Goal: Complete application form

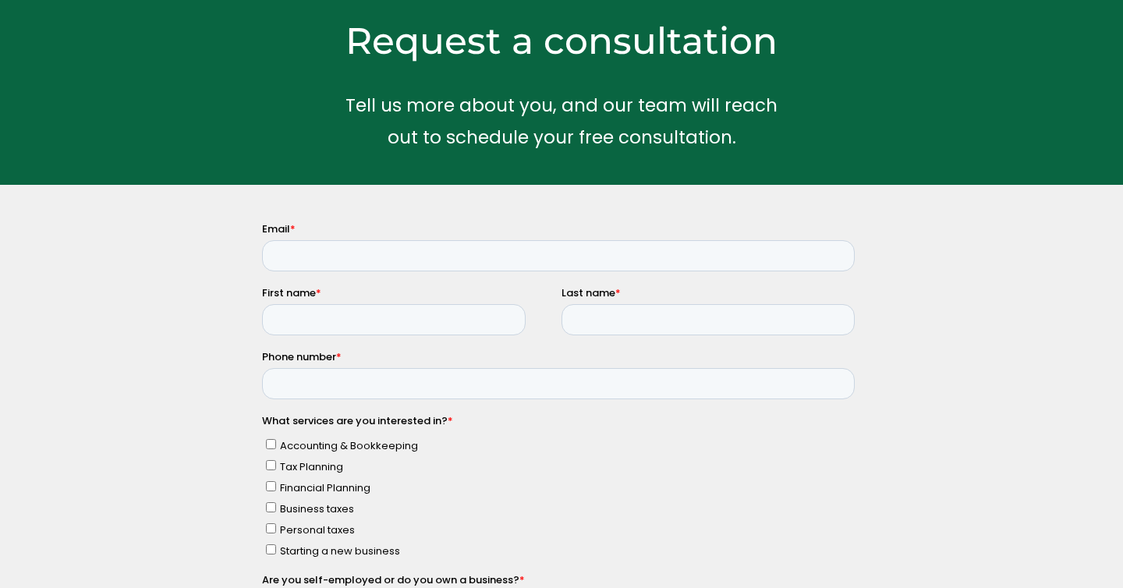
scroll to position [70, 0]
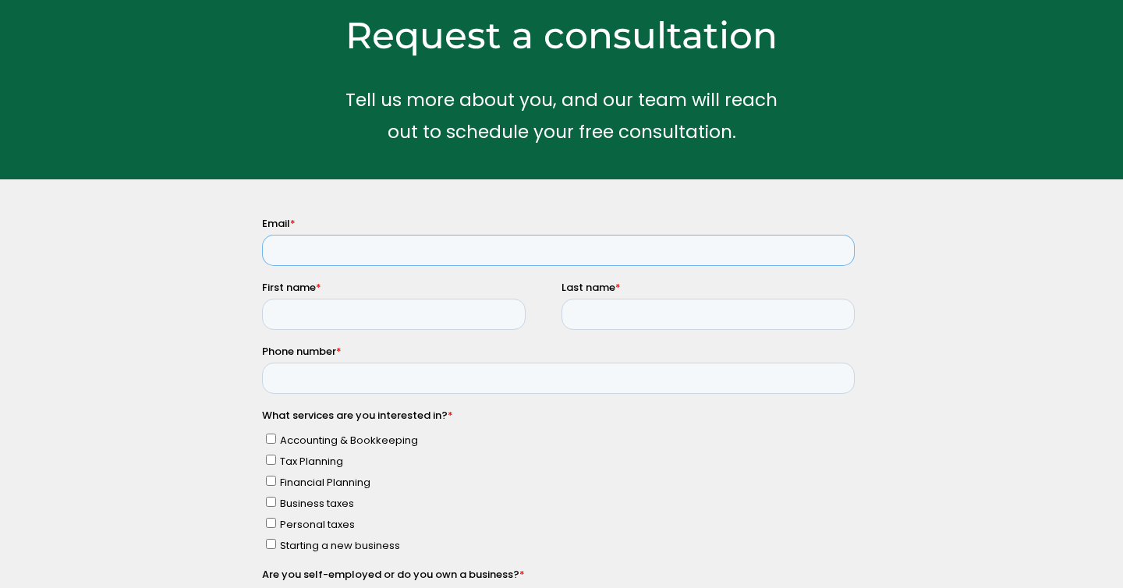
click at [392, 262] on input "Email *" at bounding box center [557, 250] width 593 height 31
type input "[EMAIL_ADDRESS][DOMAIN_NAME]"
type input "[PERSON_NAME]"
type input "Sun"
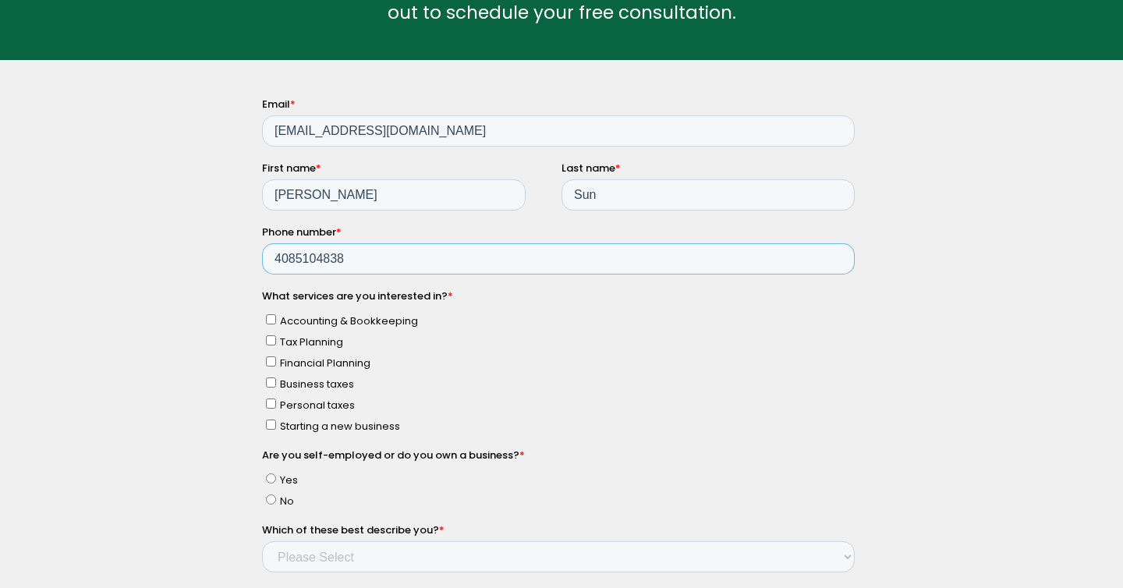
scroll to position [190, 0]
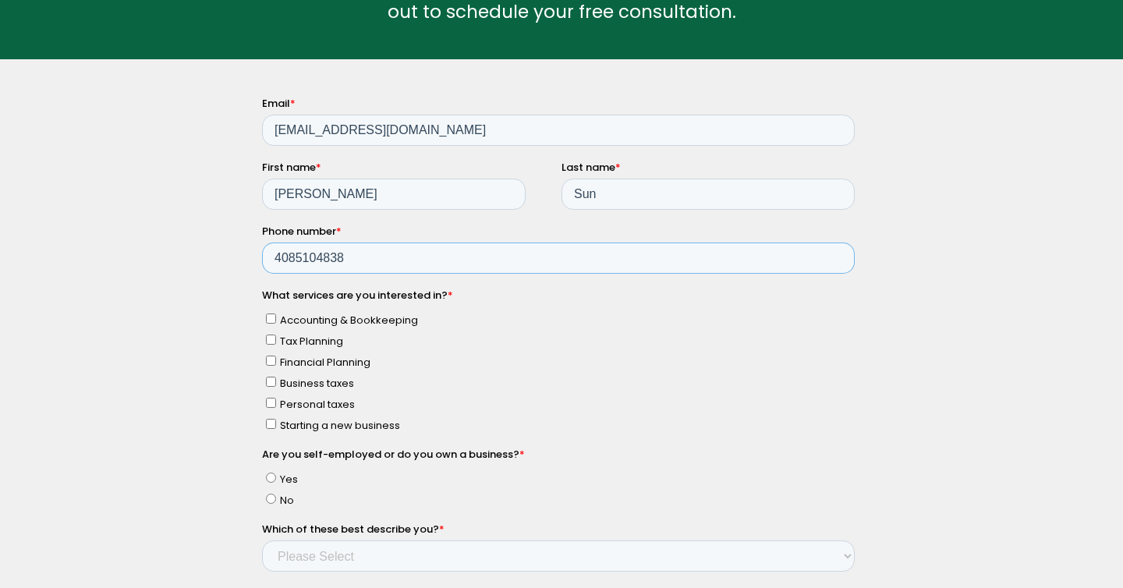
type input "4085104838"
click at [307, 323] on span "Accounting & Bookkeeping" at bounding box center [348, 320] width 138 height 15
click at [275, 323] on input "Accounting & Bookkeeping" at bounding box center [270, 319] width 10 height 10
checkbox input "true"
click at [306, 415] on li "Starting a new business" at bounding box center [559, 424] width 589 height 18
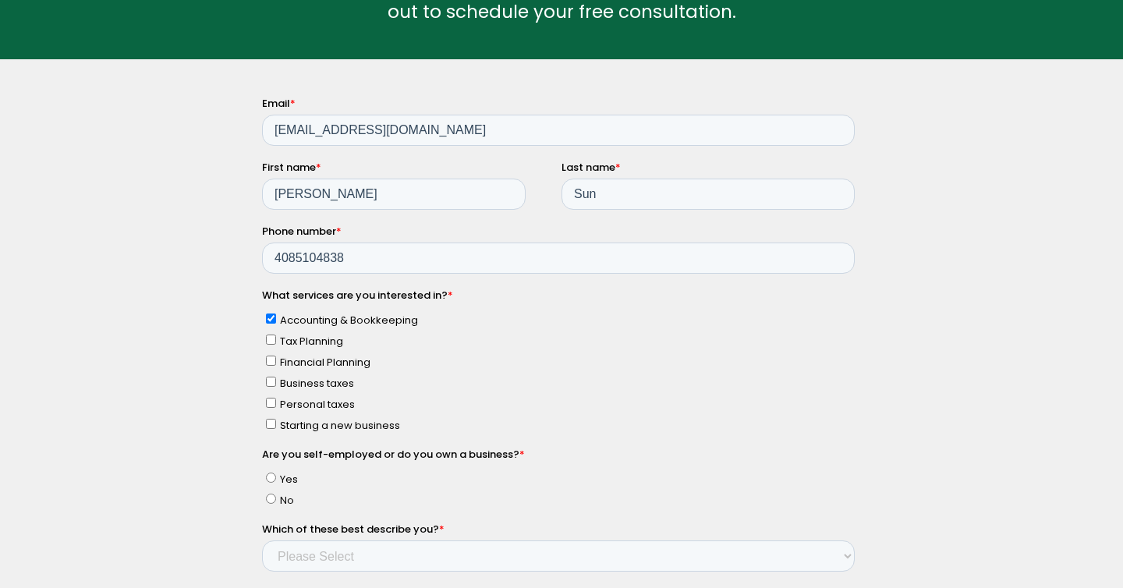
click at [301, 406] on span "Personal taxes" at bounding box center [316, 404] width 75 height 15
click at [275, 406] on input "Personal taxes" at bounding box center [270, 403] width 10 height 10
checkbox input "true"
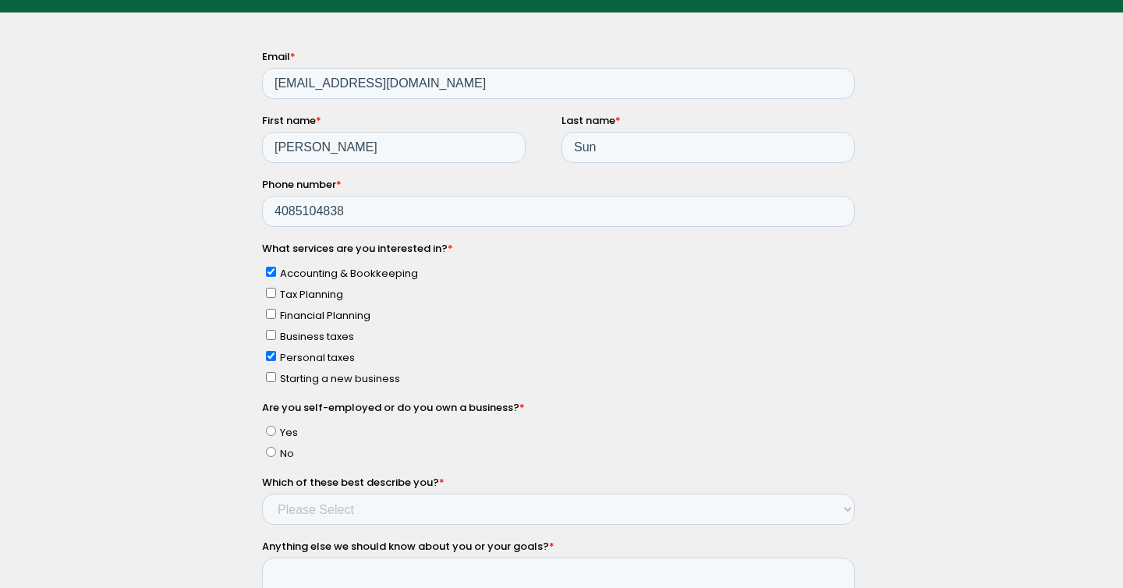
scroll to position [239, 0]
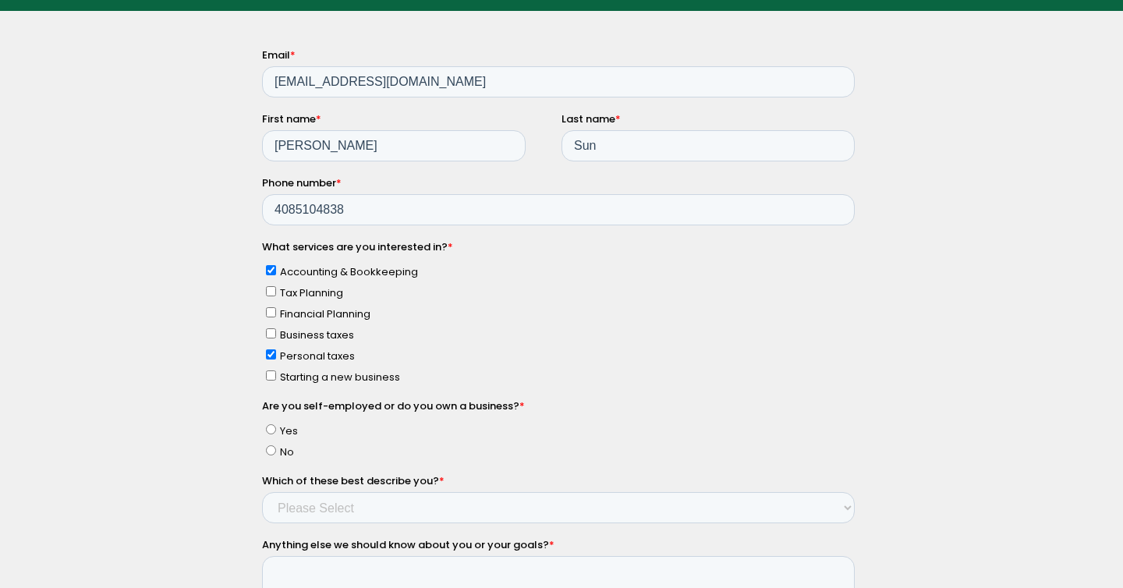
click at [303, 274] on span "Accounting & Bookkeeping" at bounding box center [348, 271] width 138 height 15
click at [275, 274] on input "Accounting & Bookkeeping" at bounding box center [270, 270] width 10 height 10
checkbox input "false"
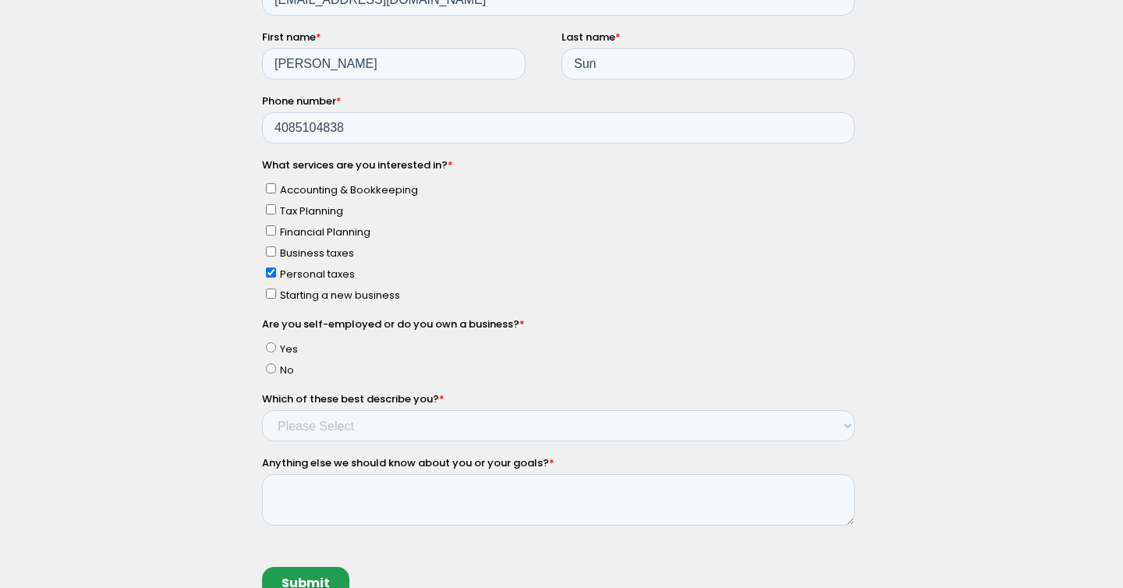
scroll to position [321, 0]
click at [278, 346] on label "Yes" at bounding box center [559, 348] width 589 height 16
click at [275, 346] on input "Yes" at bounding box center [270, 347] width 10 height 10
radio input "true"
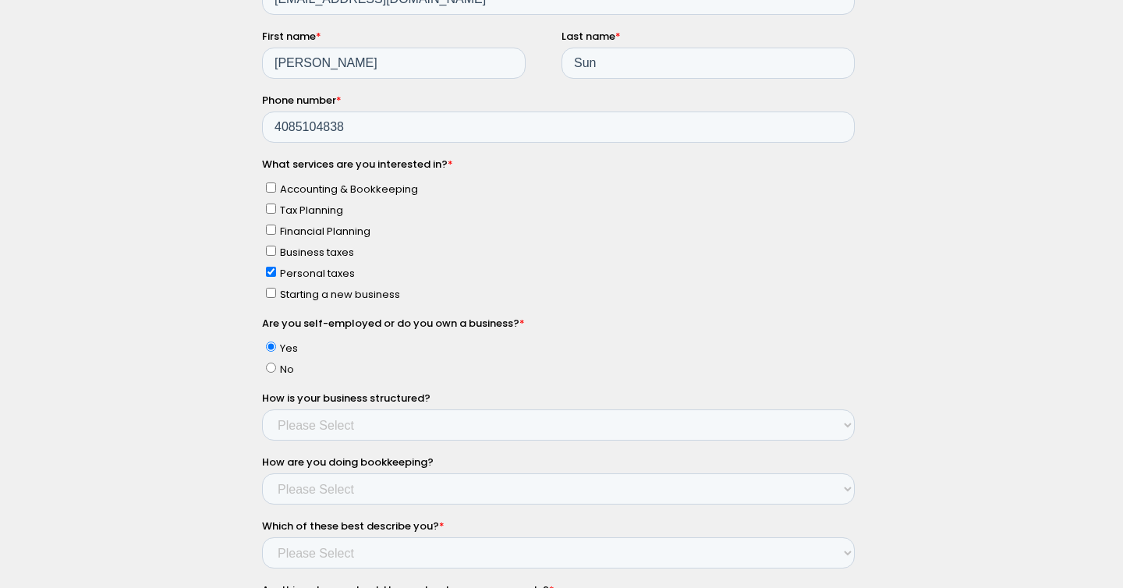
scroll to position [421, 0]
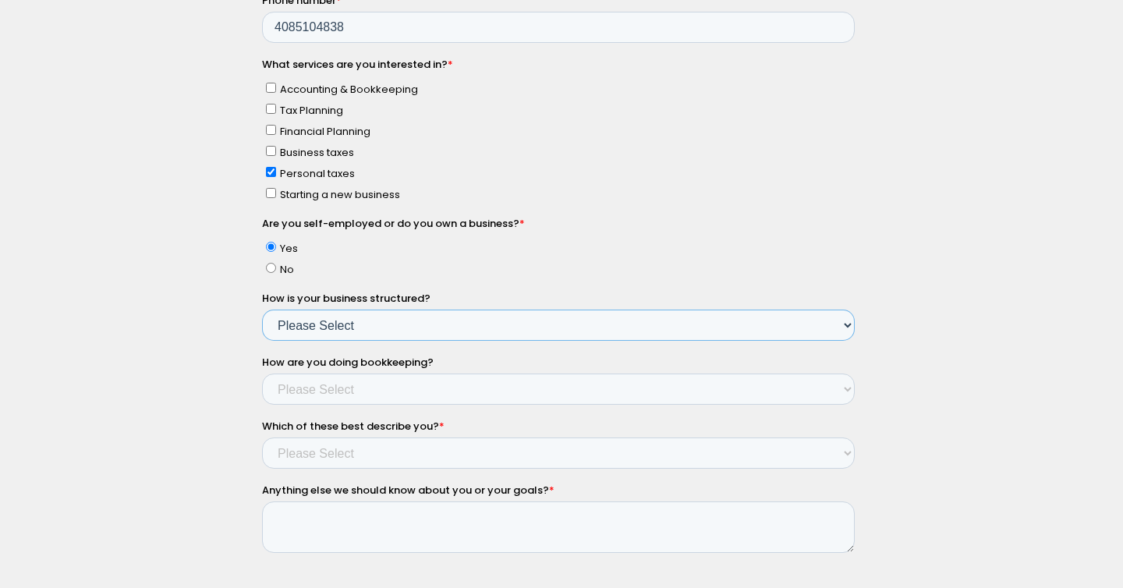
click at [350, 329] on select "Please Select Single Member LLC Multi Member LLC S Corporation C Corporation Pa…" at bounding box center [557, 325] width 593 height 31
click at [336, 324] on select "Please Select Single Member LLC Multi Member LLC S Corporation C Corporation Pa…" at bounding box center [557, 325] width 593 height 31
select select "Yes - Sole Proprietorship"
click at [261, 342] on select "Please Select Single Member LLC Multi Member LLC S Corporation C Corporation Pa…" at bounding box center [557, 325] width 593 height 31
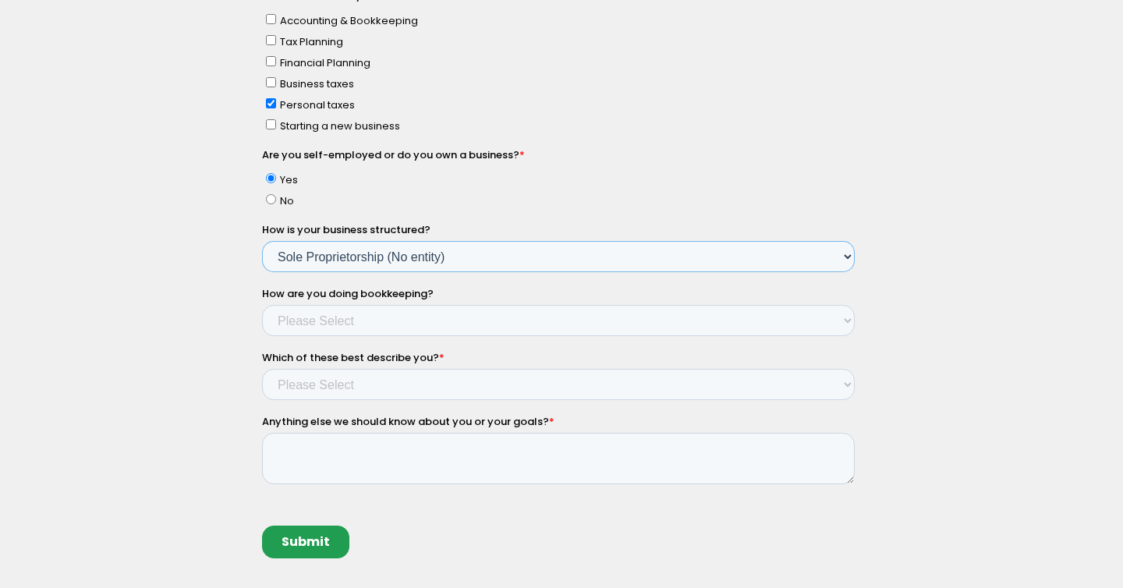
scroll to position [492, 0]
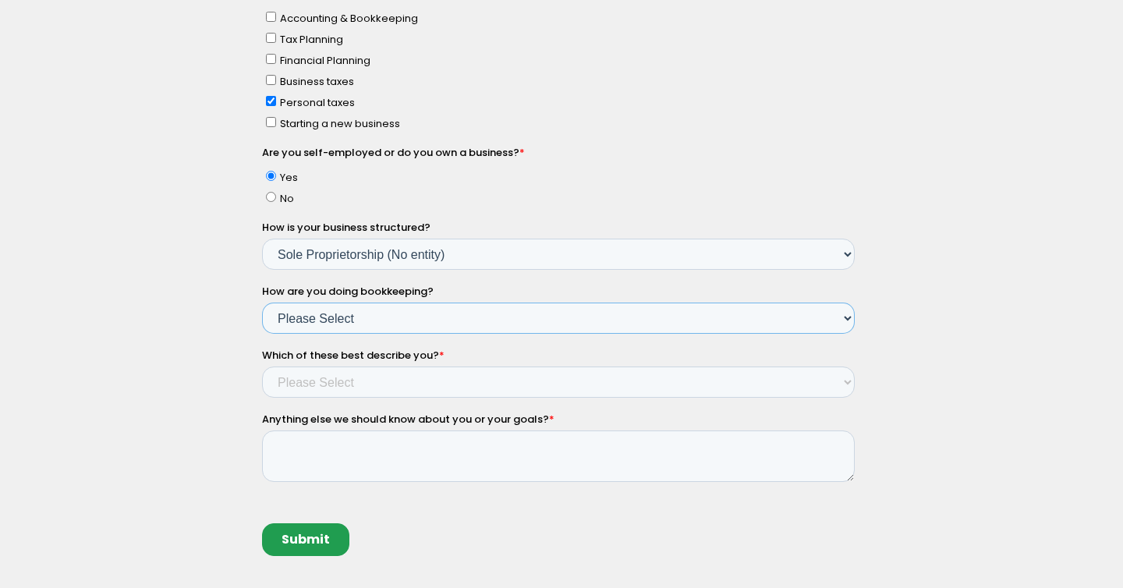
click at [335, 317] on select "Please Select Not doing any bookkeeping Myself - Spreadsheets Myself - Bookkeep…" at bounding box center [557, 318] width 593 height 31
select select "Not doing any bookkeeping"
click at [261, 335] on select "Please Select Not doing any bookkeeping Myself - Spreadsheets Myself - Bookkeep…" at bounding box center [557, 318] width 593 height 31
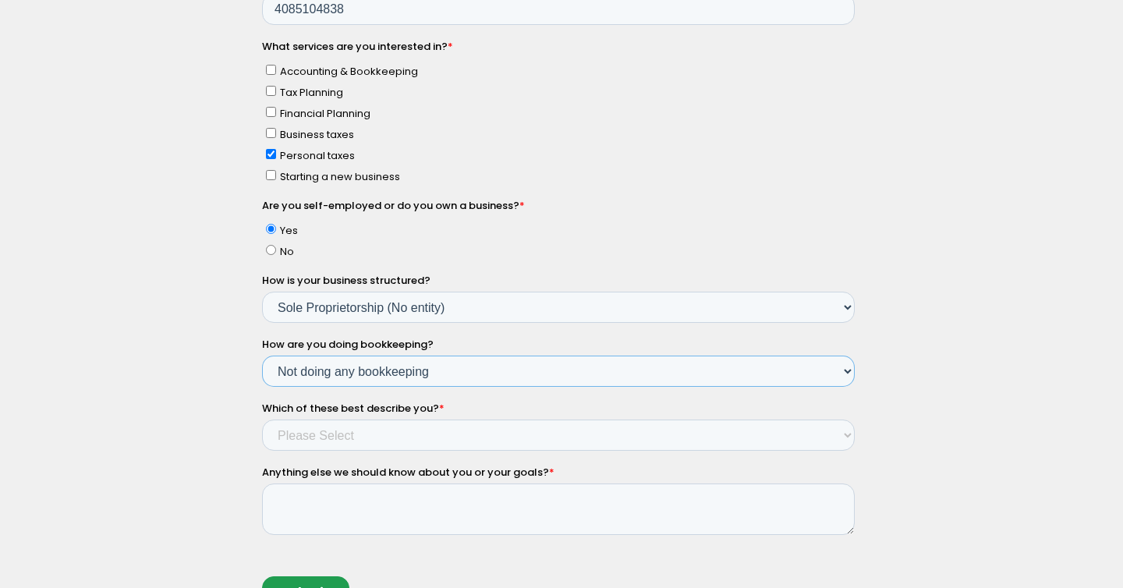
scroll to position [438, 0]
click at [339, 69] on span "Accounting & Bookkeeping" at bounding box center [348, 73] width 138 height 15
click at [275, 69] on input "Accounting & Bookkeeping" at bounding box center [270, 72] width 10 height 10
checkbox input "true"
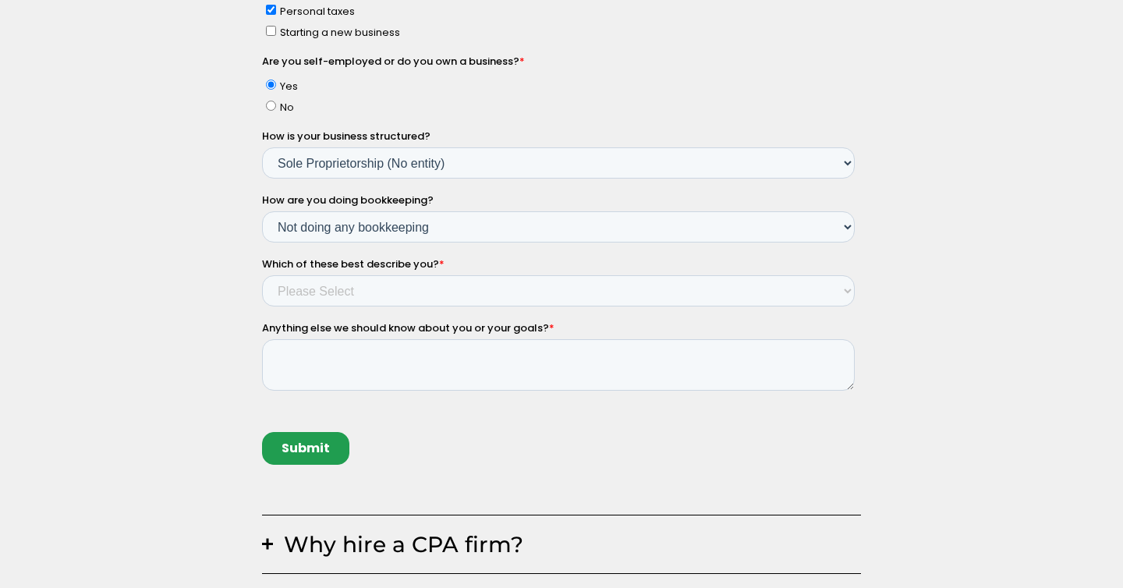
scroll to position [584, 0]
click at [374, 286] on select "Please Select Income < $100k Income between $100k-$250k Income between $250k-$5…" at bounding box center [557, 290] width 593 height 31
select select "Income between $350k-$500k"
click at [261, 307] on select "Please Select Income < $100k Income between $100k-$250k Income between $250k-$5…" at bounding box center [557, 290] width 593 height 31
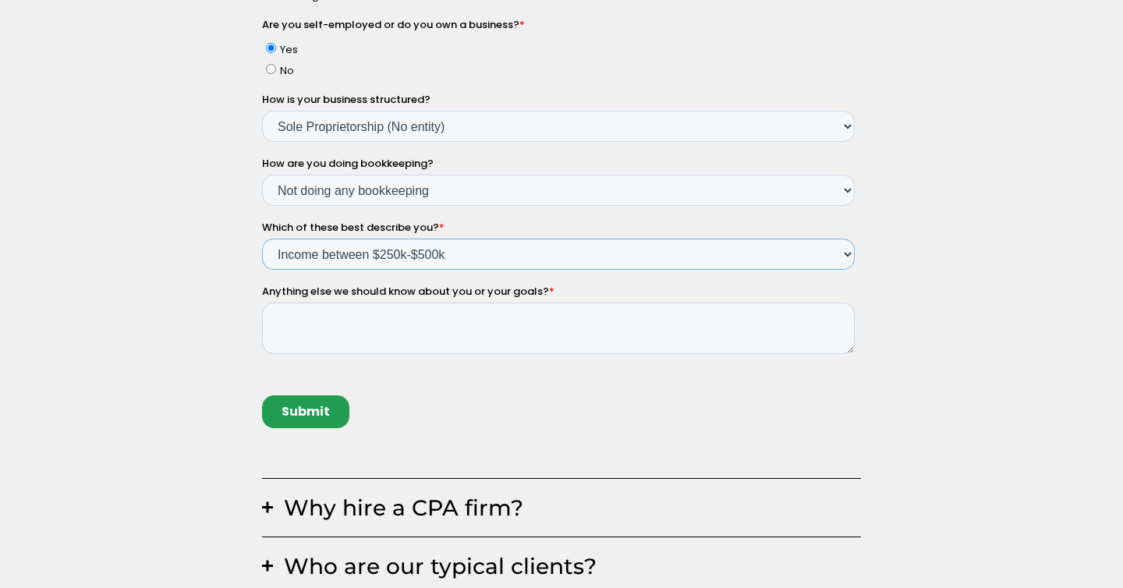
scroll to position [632, 0]
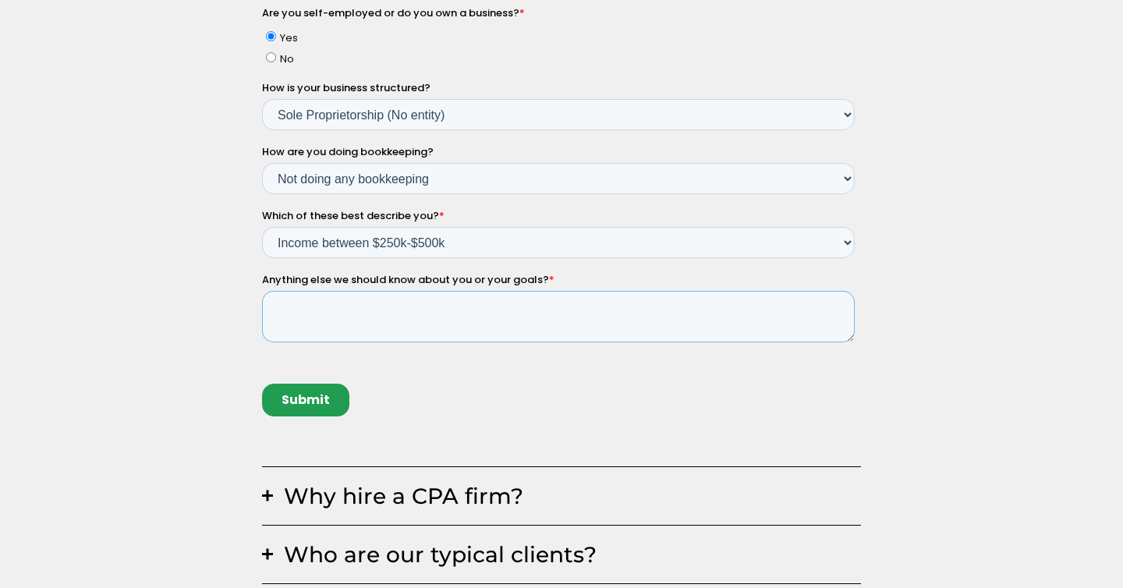
click at [311, 320] on textarea "Anything else we should know about you or your goals? *" at bounding box center [557, 317] width 593 height 51
click at [592, 308] on textarea "Hi! I'm looking for a quote for my 2024 return with a K-1 and exension" at bounding box center [557, 317] width 593 height 51
click at [593, 307] on textarea "Hi! I'm looking for a quote for my 2024 return with a K-1 + extension." at bounding box center [557, 317] width 593 height 51
click at [597, 308] on textarea "Hi! I'm looking for a quote for my 2024 return with a K-1 and extension." at bounding box center [557, 317] width 593 height 51
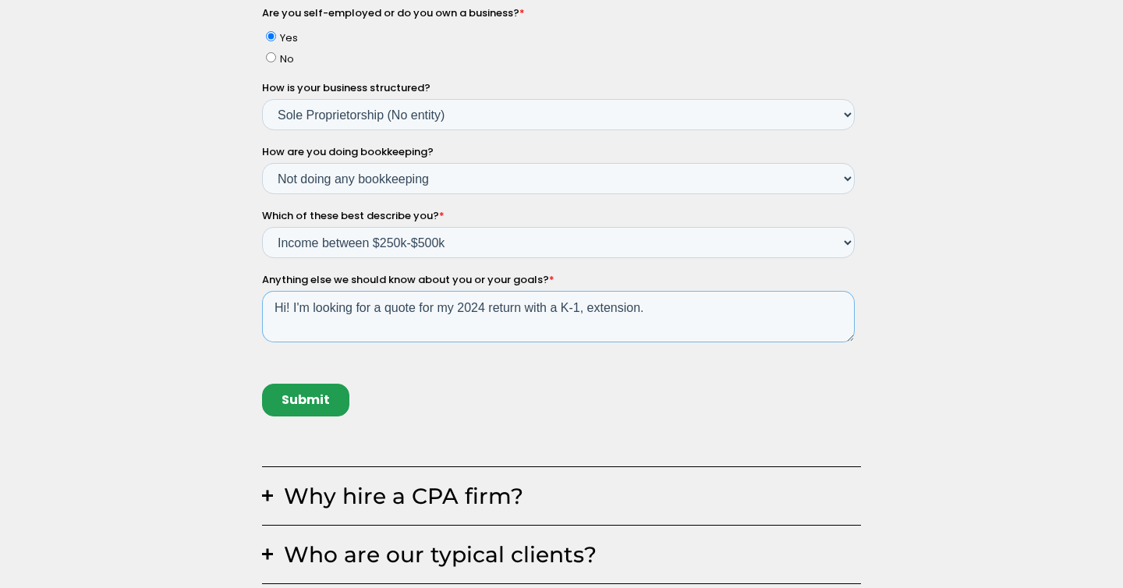
click at [643, 307] on textarea "Hi! I'm looking for a quote for my 2024 return with a K-1, extension." at bounding box center [557, 317] width 593 height 51
drag, startPoint x: 530, startPoint y: 308, endPoint x: 648, endPoint y: 308, distance: 118.6
click at [649, 308] on textarea "Hi! I'm looking for a quote for my 2024 return with a K-1, extension." at bounding box center [557, 317] width 593 height 51
click at [643, 307] on textarea "Hi! I'm looking for a quote for my 2024 return with a K-1, extension." at bounding box center [557, 317] width 593 height 51
click at [847, 303] on textarea "Hi! I'm looking for a quote for my 2024 return with a K-1, extension, and movin…" at bounding box center [557, 317] width 593 height 51
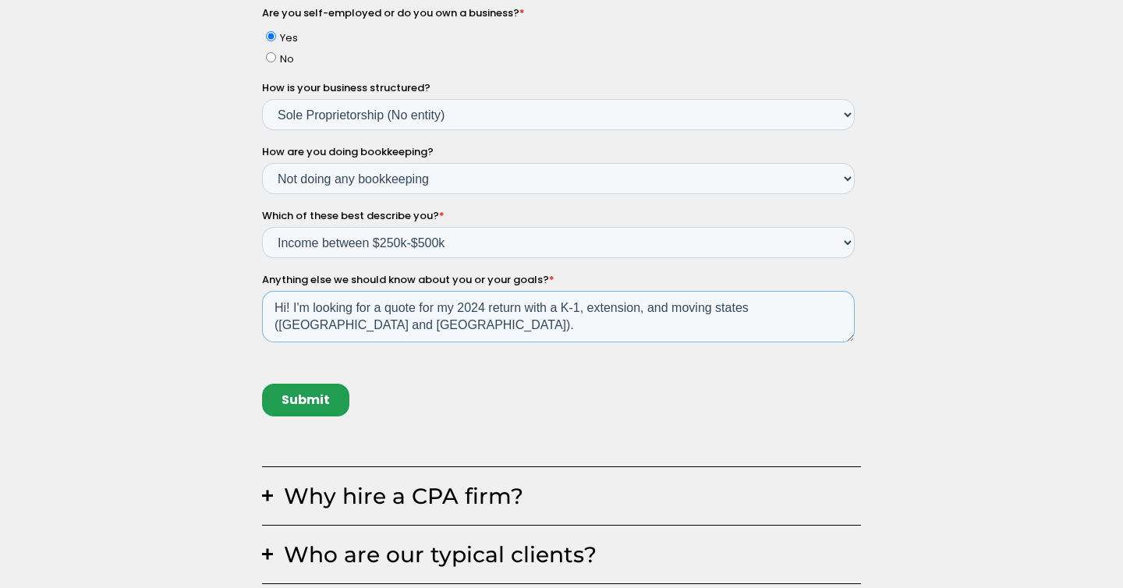
drag, startPoint x: 531, startPoint y: 310, endPoint x: 849, endPoint y: 307, distance: 318.3
click at [850, 307] on textarea "Hi! I'm looking for a quote for my 2024 return with a K-1, extension, and movin…" at bounding box center [557, 317] width 593 height 51
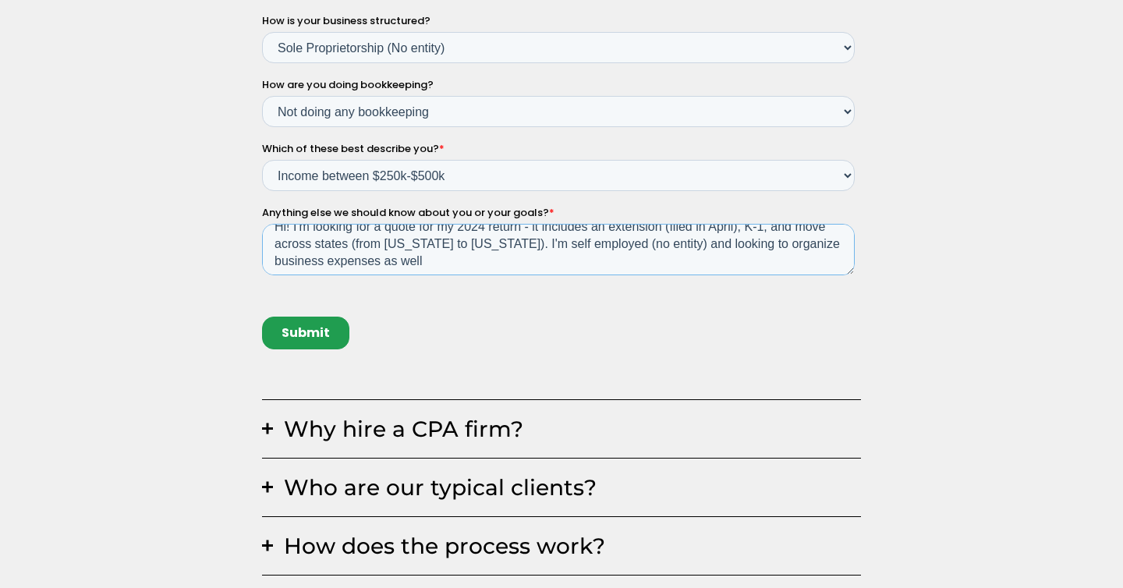
scroll to position [17, 0]
drag, startPoint x: 784, startPoint y: 243, endPoint x: 791, endPoint y: 254, distance: 13.6
click at [791, 254] on textarea "Hi! I'm looking for a quote for my 2024 return - it includes an extension (file…" at bounding box center [557, 250] width 593 height 51
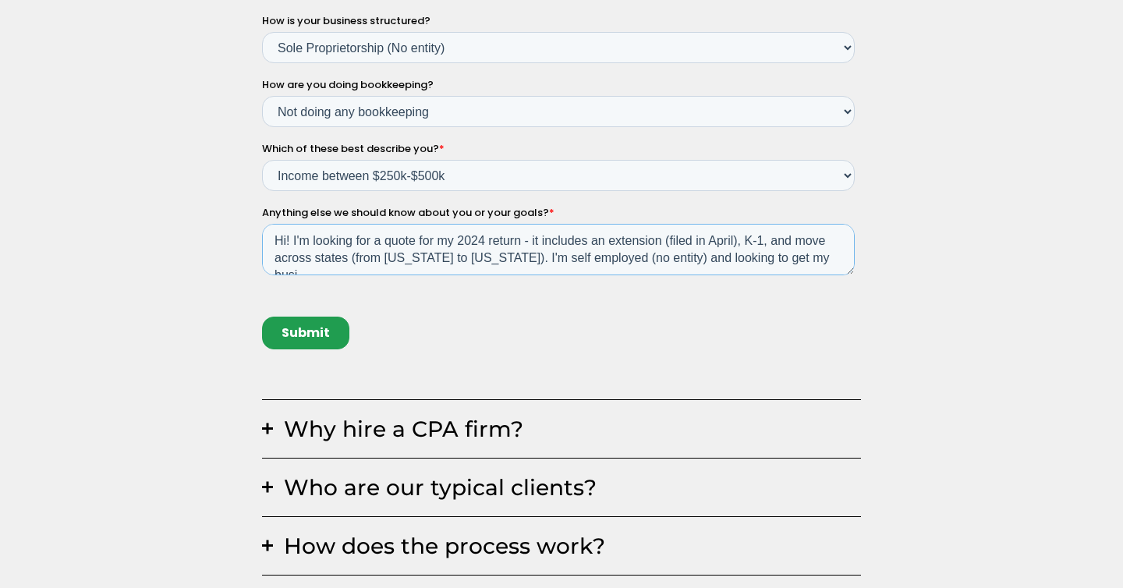
scroll to position [8, 0]
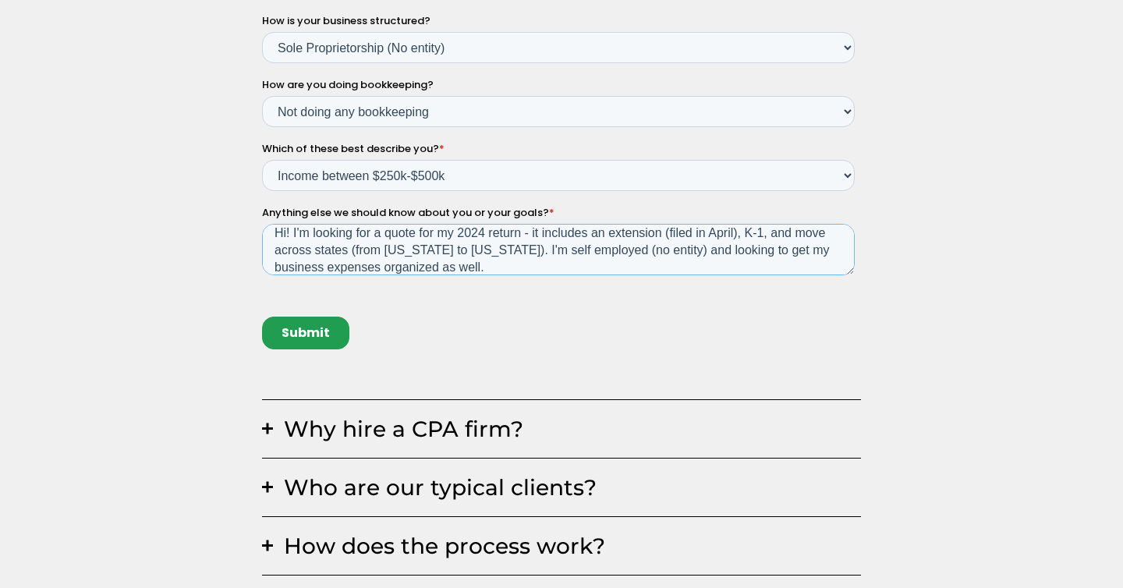
type textarea "Hi! I'm looking for a quote for my 2024 return - it includes an extension (file…"
click at [312, 334] on input "Submit" at bounding box center [304, 333] width 87 height 33
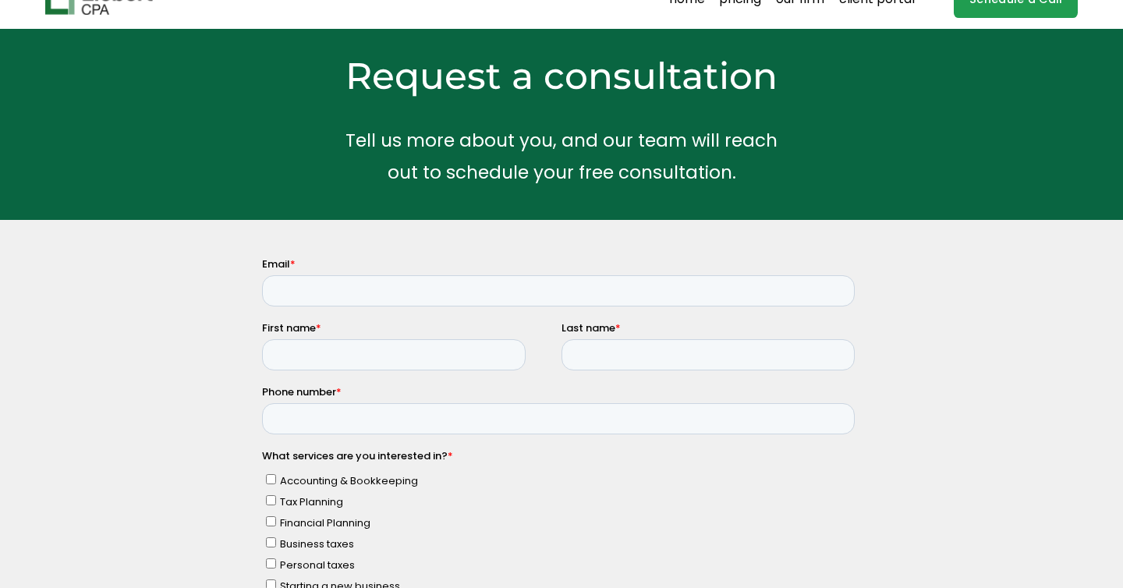
scroll to position [20, 0]
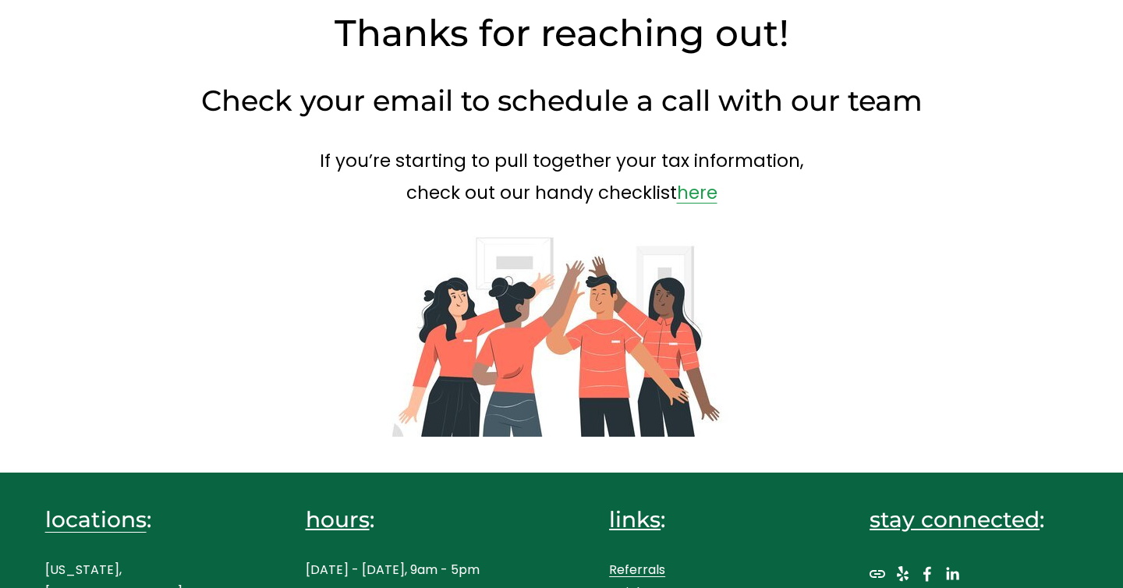
scroll to position [126, 0]
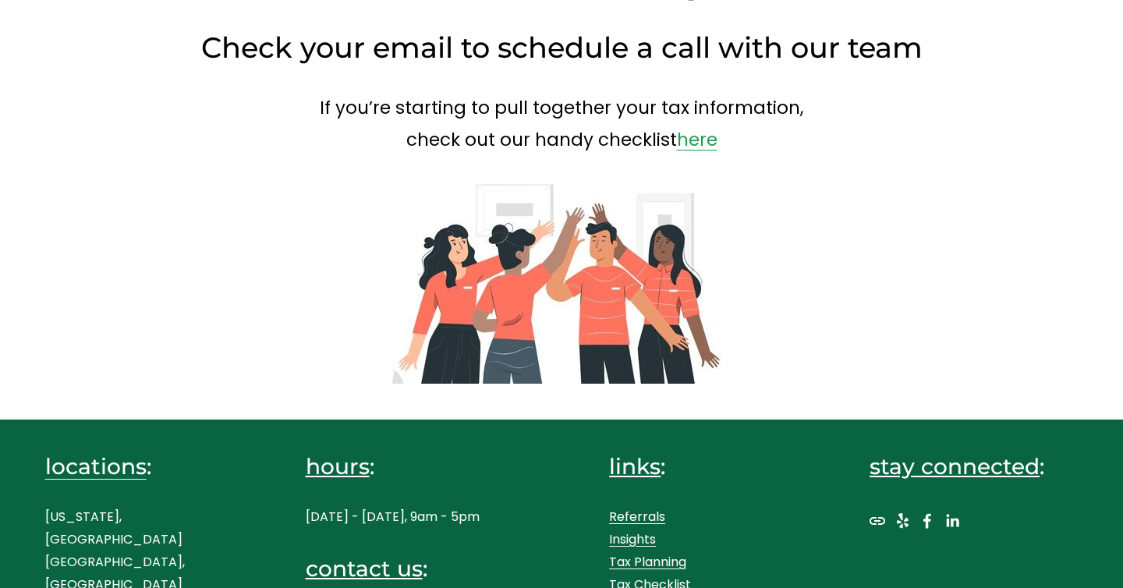
click at [697, 141] on link "here" at bounding box center [697, 139] width 41 height 25
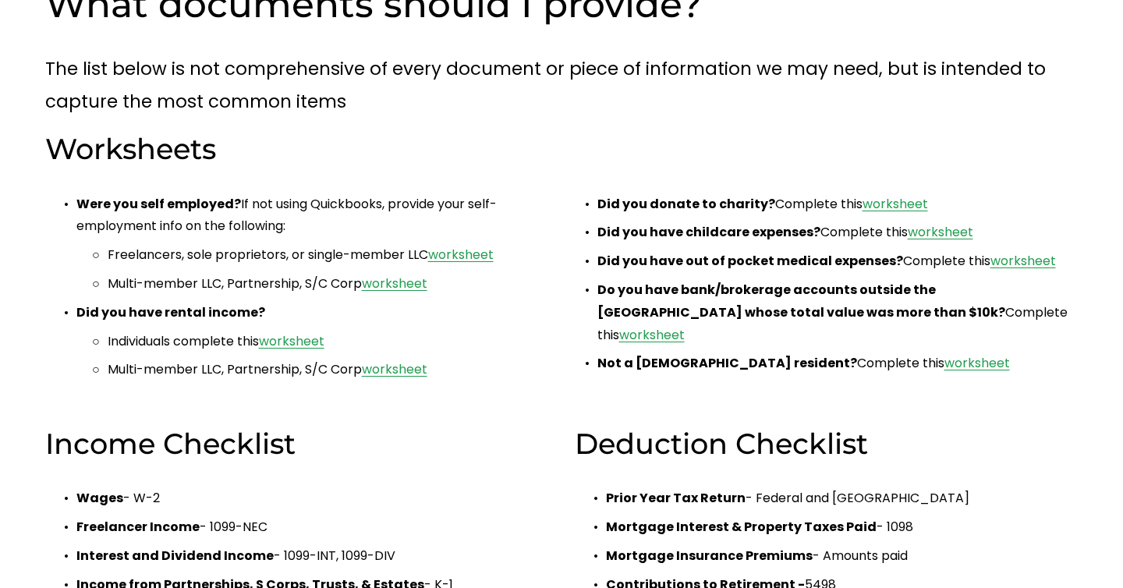
scroll to position [138, 0]
click at [459, 251] on link "worksheet" at bounding box center [461, 254] width 66 height 18
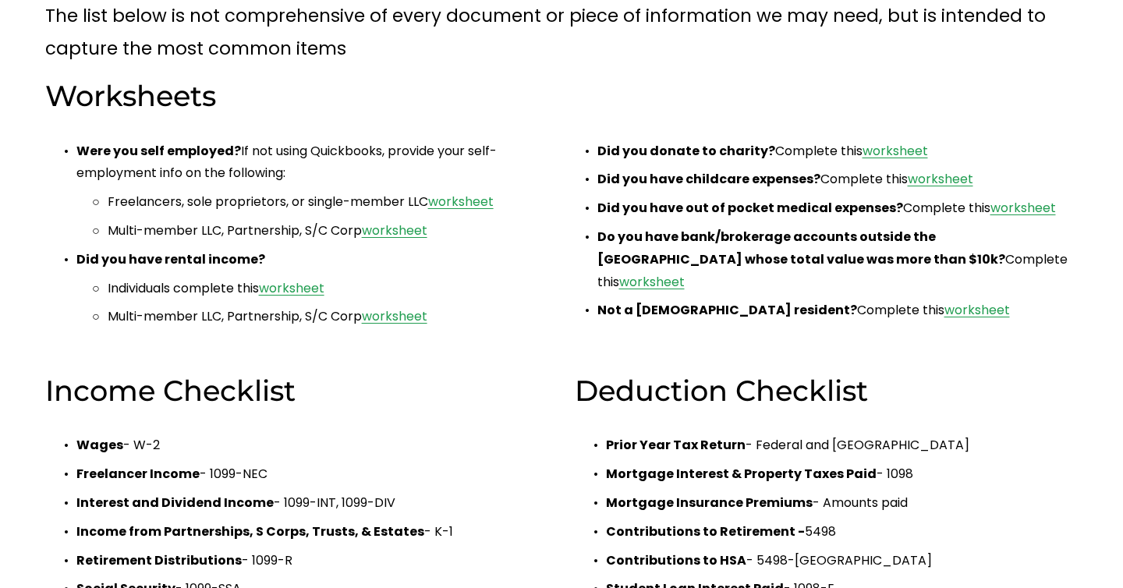
scroll to position [191, 0]
